Goal: Check status: Check status

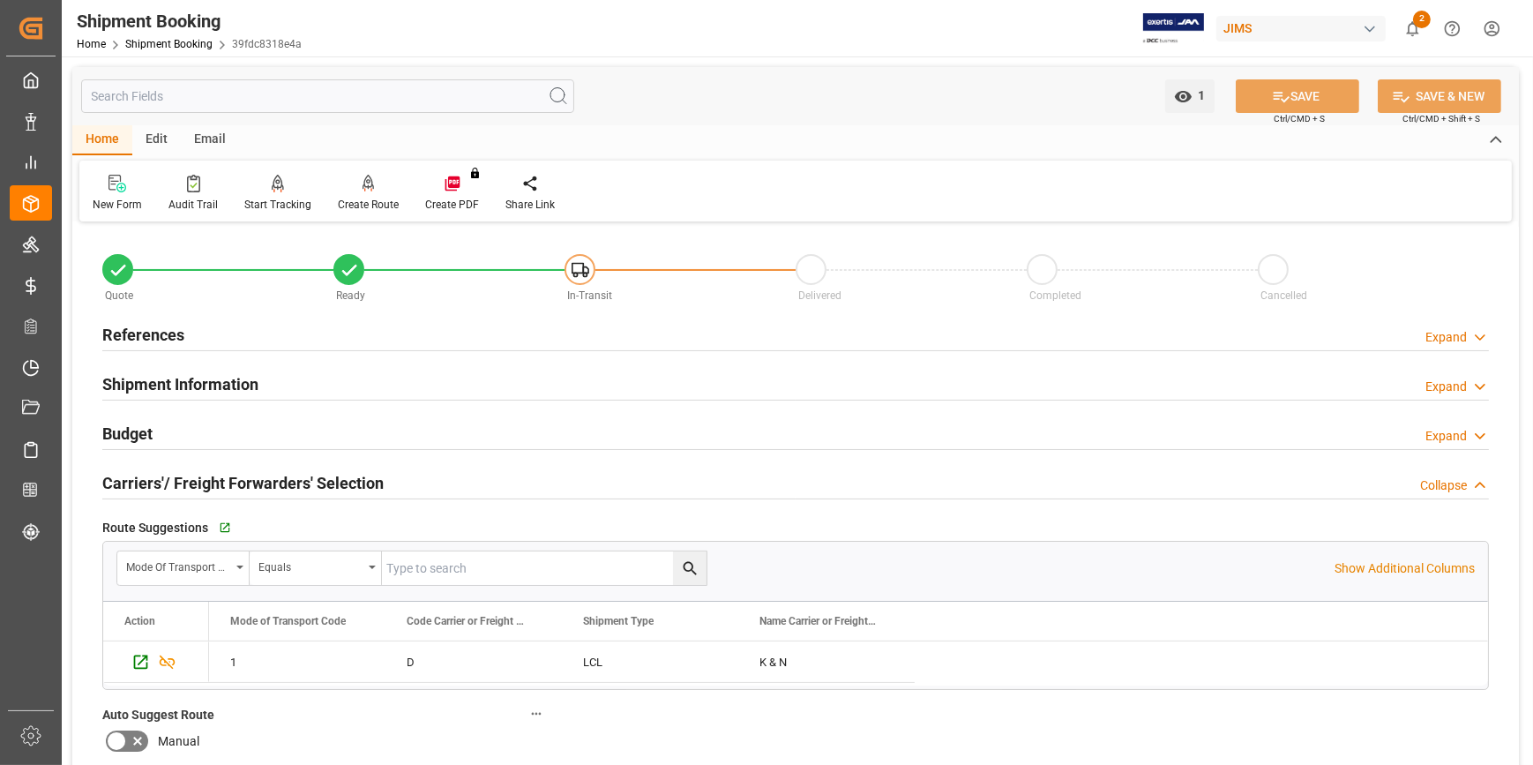
scroll to position [1191, 0]
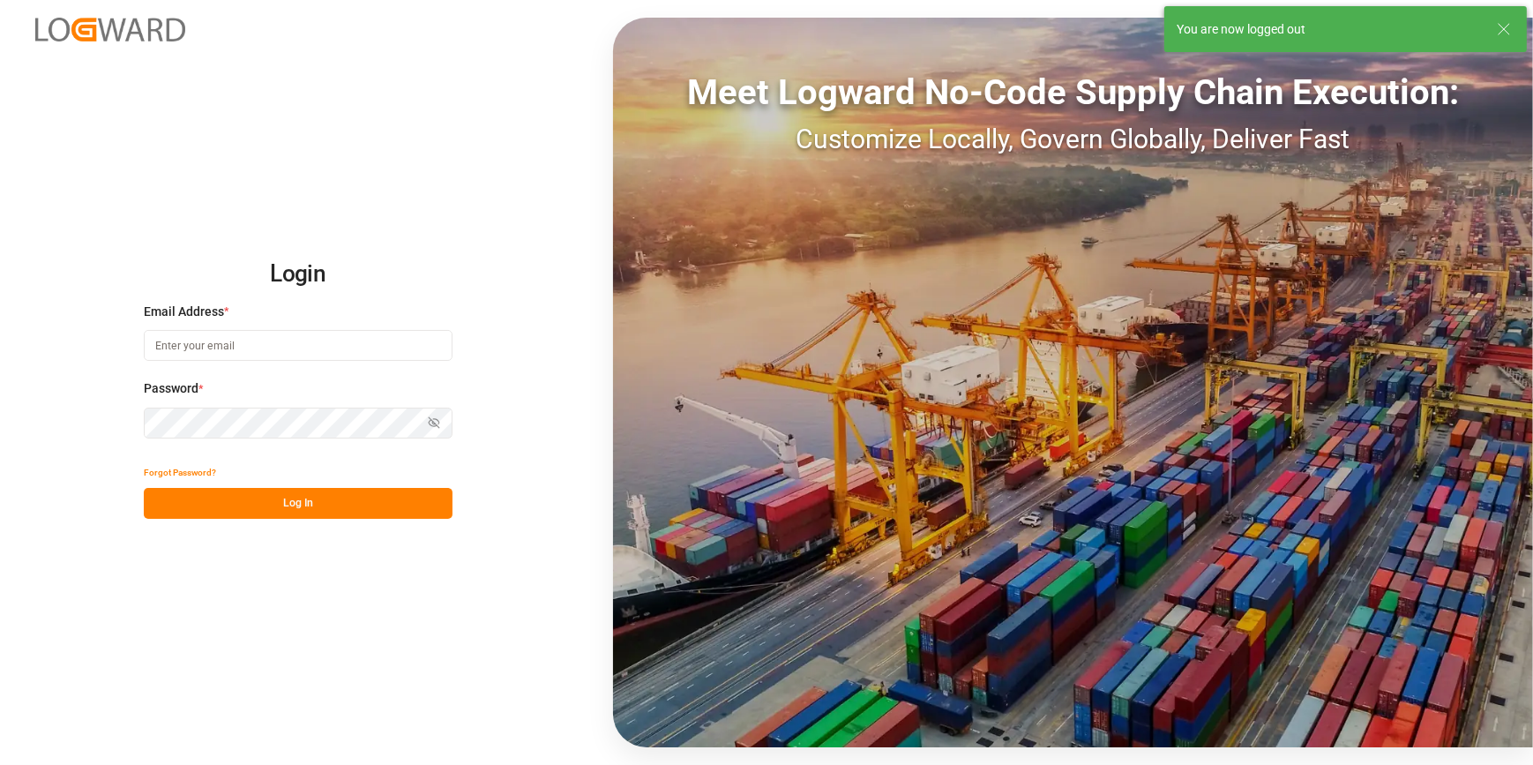
type input "[PERSON_NAME][EMAIL_ADDRESS][PERSON_NAME][DOMAIN_NAME]"
click at [275, 516] on button "Log In" at bounding box center [298, 503] width 309 height 31
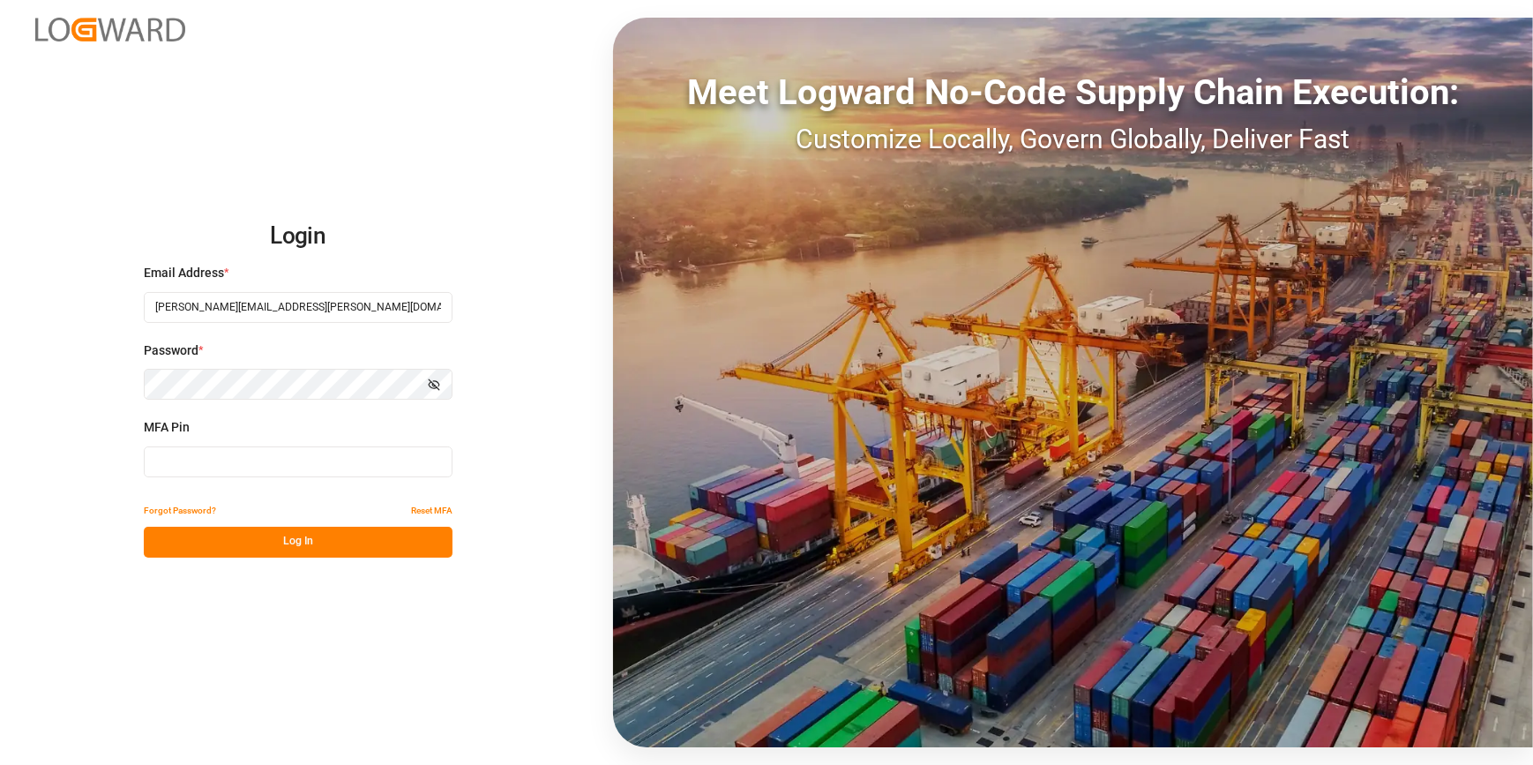
click at [176, 476] on input at bounding box center [298, 461] width 309 height 31
click at [184, 468] on input at bounding box center [298, 461] width 309 height 31
type input "215186"
click at [265, 535] on button "Log In" at bounding box center [298, 542] width 309 height 31
